Goal: Task Accomplishment & Management: Manage account settings

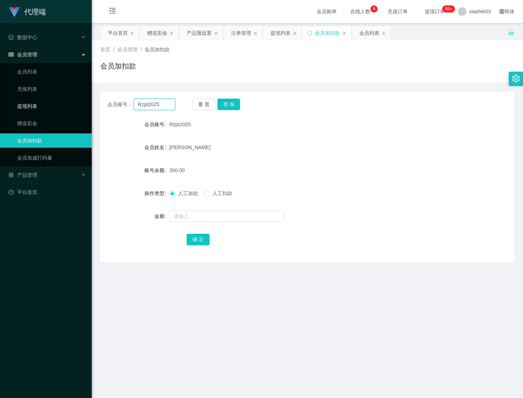
drag, startPoint x: 0, startPoint y: 0, endPoint x: 81, endPoint y: 101, distance: 129.6
click at [90, 102] on section "代理端 数据中心 会员管理 会员列表 充值列表 提现列表 赠送彩金 会员加扣款 会员加减打码量 产品管理 平台首页 保存配置 重置配置 整体风格设置 主题色 …" at bounding box center [261, 208] width 523 height 416
click at [234, 101] on button "查 询" at bounding box center [229, 104] width 23 height 11
click at [238, 218] on input "text" at bounding box center [227, 215] width 115 height 11
type input "38"
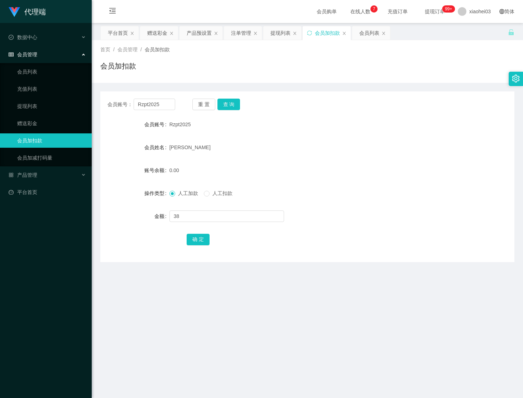
click at [367, 295] on main "关闭左侧 关闭右侧 关闭其它 刷新页面 平台首页 赠送彩金 产品预设置 注单管理 提现列表 会员加扣款 会员列表 首页 / 会员管理 / 会员加扣款 / 会员…" at bounding box center [307, 203] width 431 height 360
click at [205, 230] on form "会员账号 Rzpt2025 会员姓名 [PERSON_NAME] 账号余额 0.00 操作类型 人工加款 人工扣款 金额 38 确 定" at bounding box center [307, 181] width 414 height 129
click at [199, 239] on button "确 定" at bounding box center [198, 239] width 23 height 11
drag, startPoint x: 170, startPoint y: 102, endPoint x: 101, endPoint y: 102, distance: 68.8
click at [106, 101] on div "会员账号： Rzpt2025 重 置 查 询" at bounding box center [307, 104] width 414 height 11
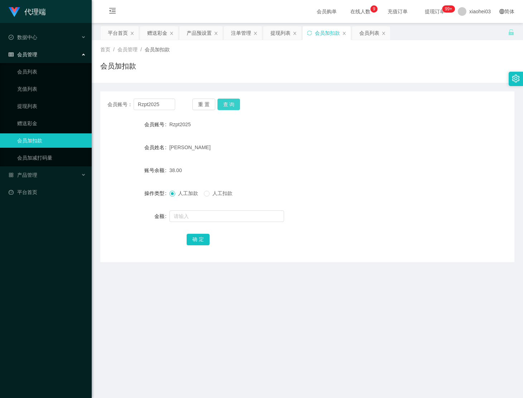
click at [230, 105] on button "查 询" at bounding box center [229, 104] width 23 height 11
click at [235, 218] on input "text" at bounding box center [227, 215] width 115 height 11
type input "56"
click at [202, 241] on button "确 定" at bounding box center [198, 239] width 23 height 11
click at [361, 148] on div "[PERSON_NAME]" at bounding box center [291, 147] width 242 height 14
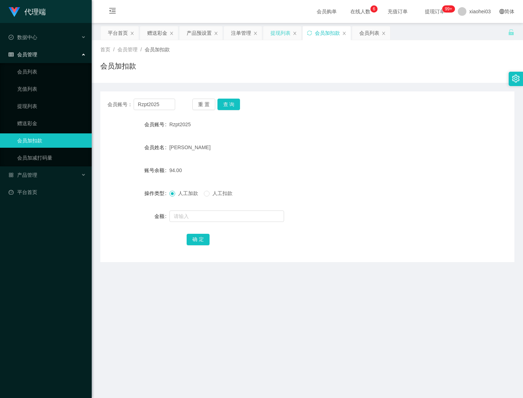
click at [287, 35] on div "提现列表" at bounding box center [281, 33] width 20 height 14
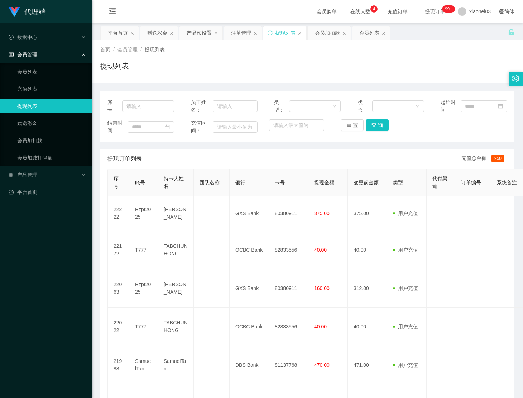
click at [366, 180] on span "变更前金额" at bounding box center [366, 183] width 25 height 6
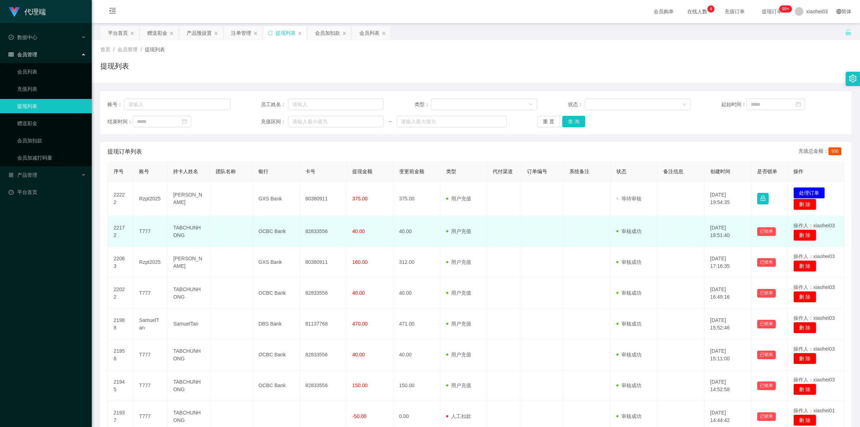
click at [523, 230] on td at bounding box center [542, 231] width 43 height 31
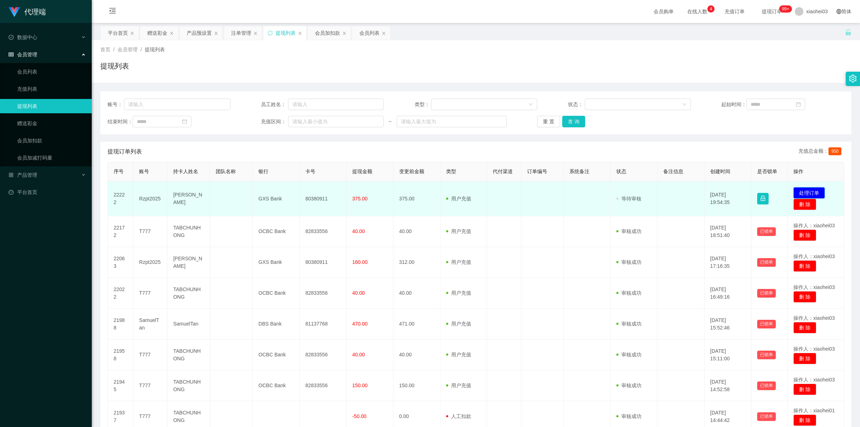
click at [523, 190] on button "处理订单" at bounding box center [809, 192] width 32 height 11
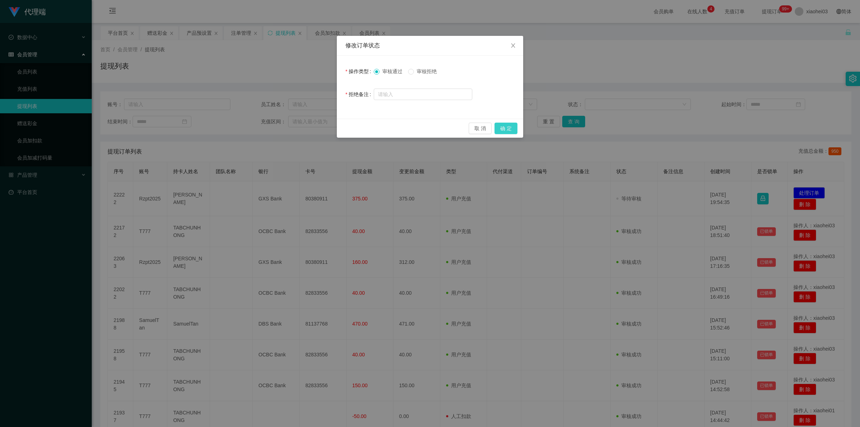
click at [510, 124] on button "确 定" at bounding box center [506, 128] width 23 height 11
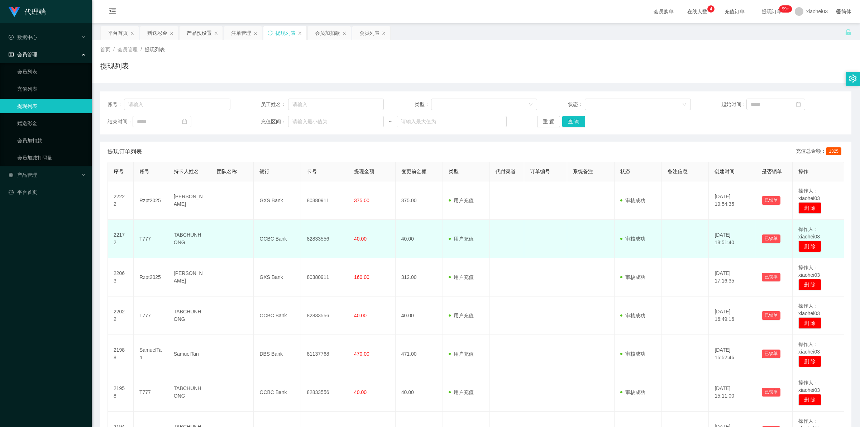
click at [443, 249] on td "用户充值 人工扣款" at bounding box center [466, 239] width 47 height 38
